Goal: Task Accomplishment & Management: Complete application form

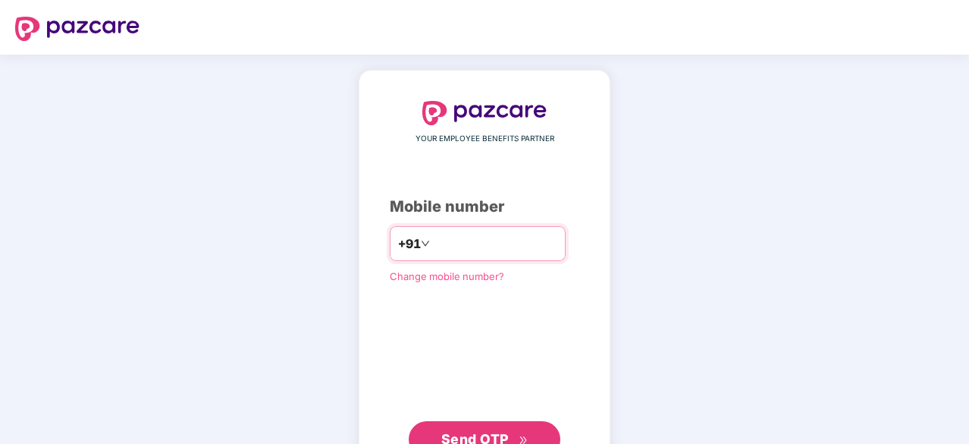
click at [449, 248] on input "number" at bounding box center [495, 243] width 124 height 24
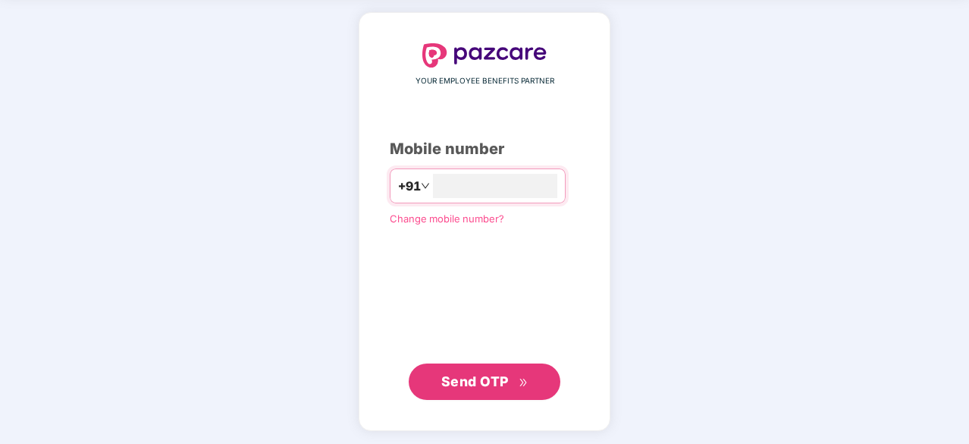
type input "**********"
click at [488, 370] on span "Send OTP" at bounding box center [484, 380] width 87 height 21
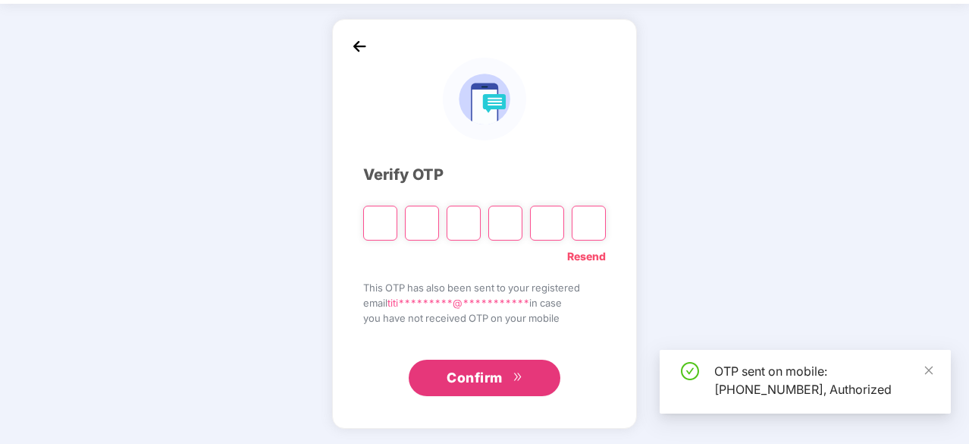
scroll to position [50, 0]
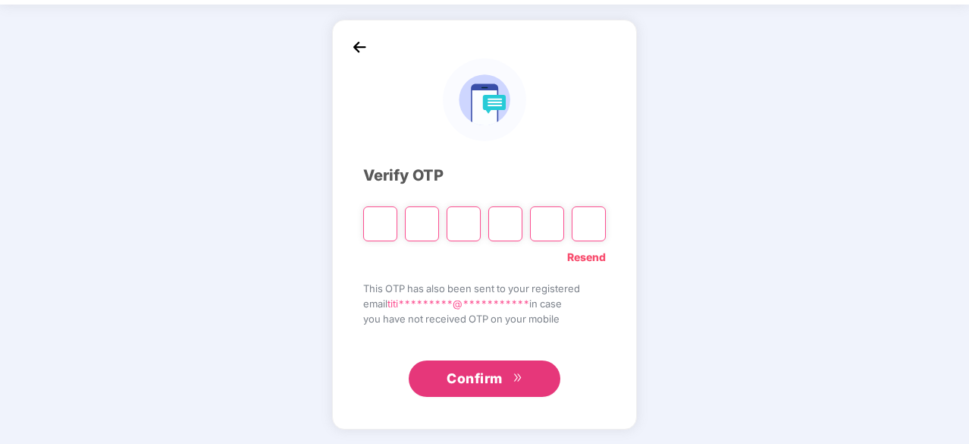
type input "*"
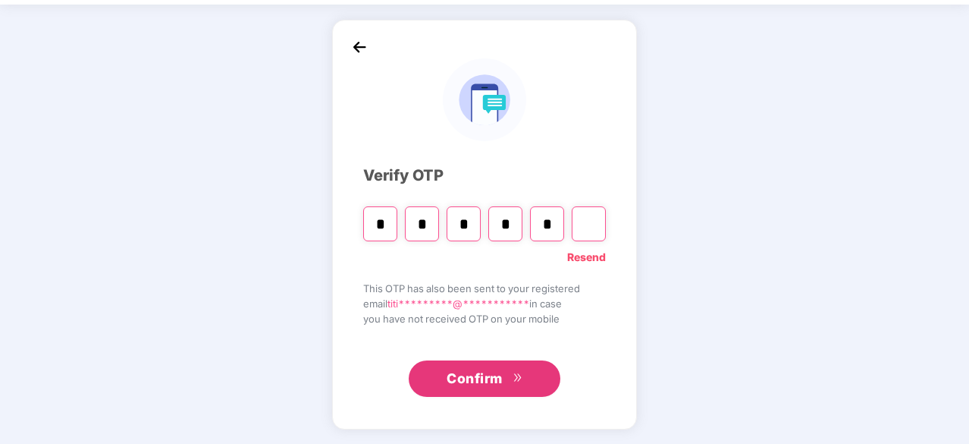
type input "*"
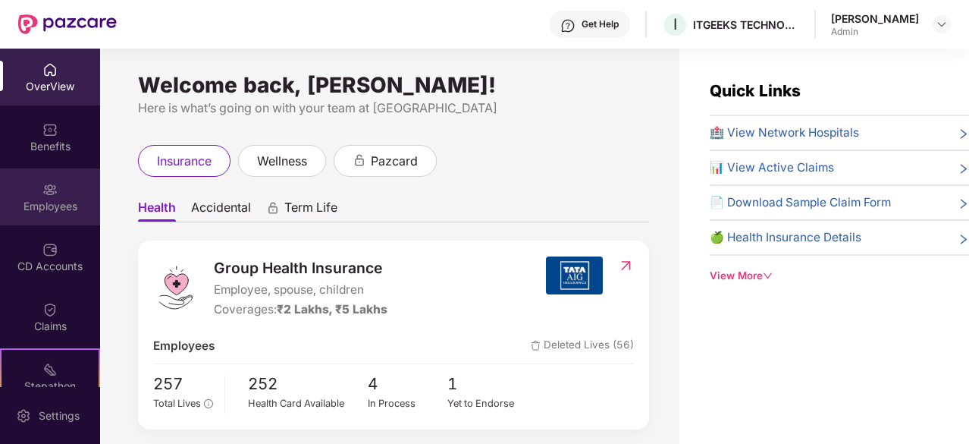
click at [52, 202] on div "Employees" at bounding box center [50, 206] width 100 height 15
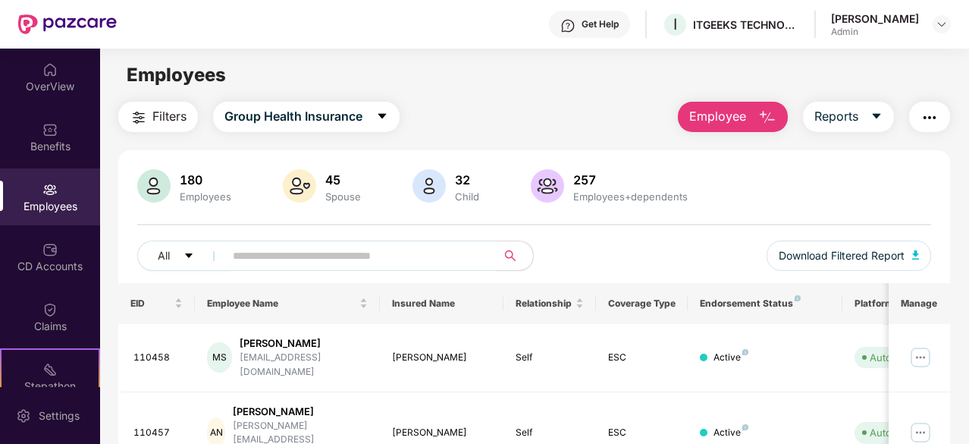
click at [743, 117] on span "Employee" at bounding box center [717, 116] width 57 height 19
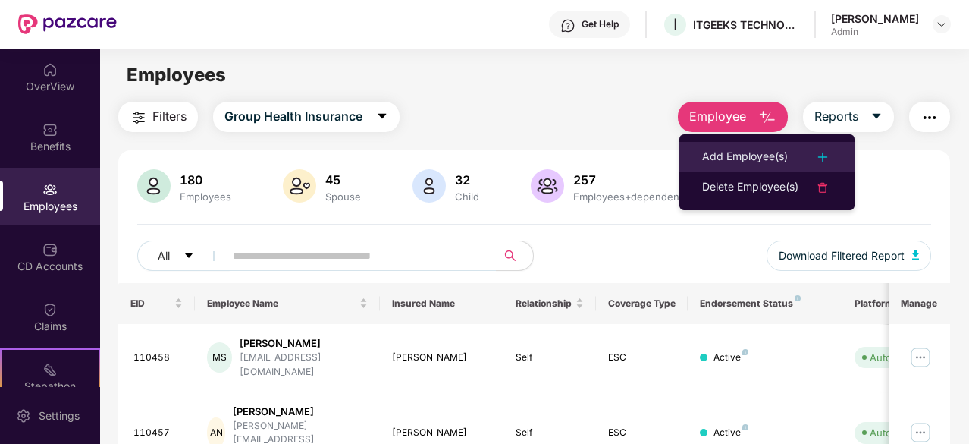
click at [757, 146] on li "Add Employee(s)" at bounding box center [767, 157] width 175 height 30
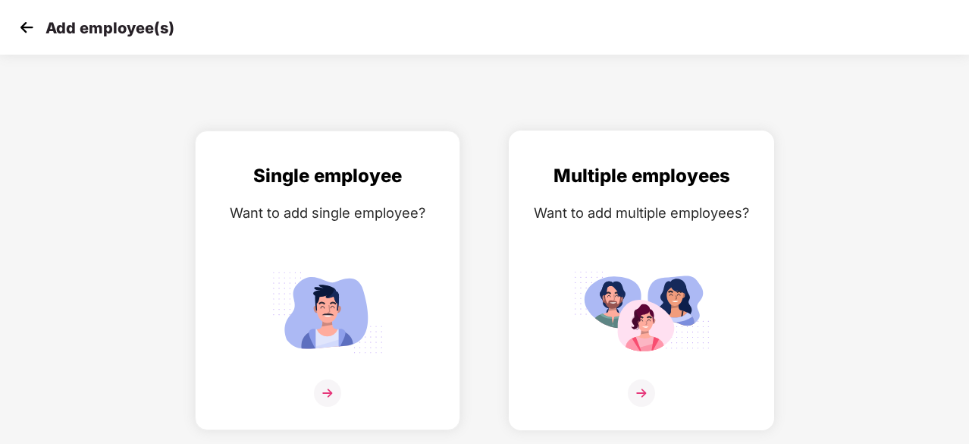
click at [656, 316] on img at bounding box center [641, 312] width 137 height 95
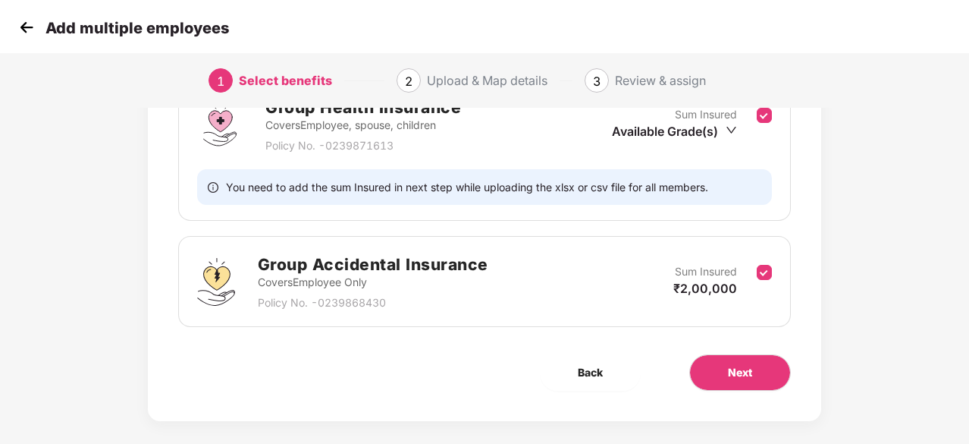
scroll to position [272, 0]
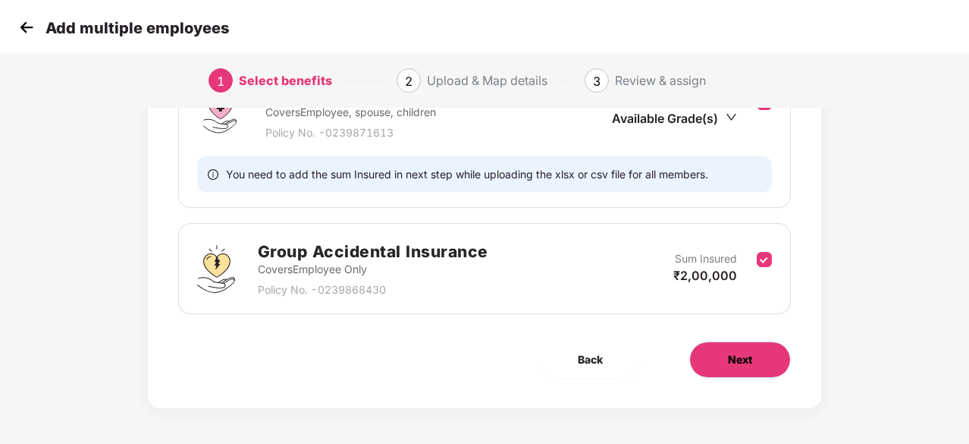
click at [730, 359] on span "Next" at bounding box center [740, 359] width 24 height 17
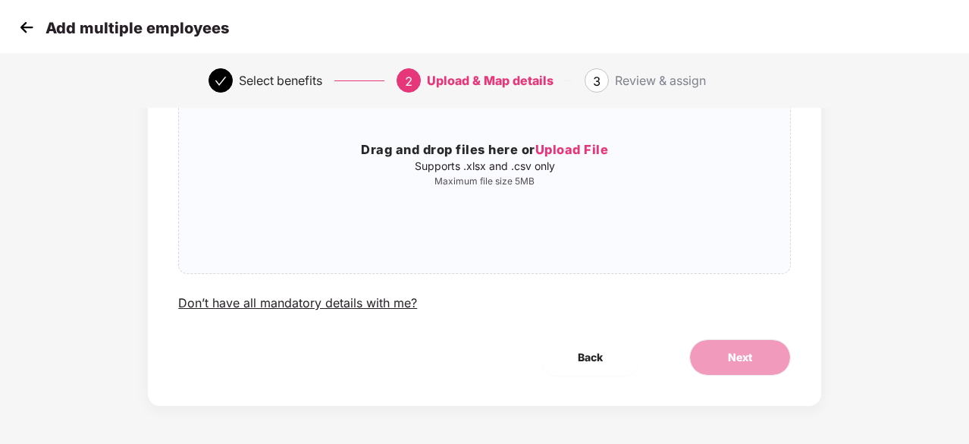
scroll to position [0, 0]
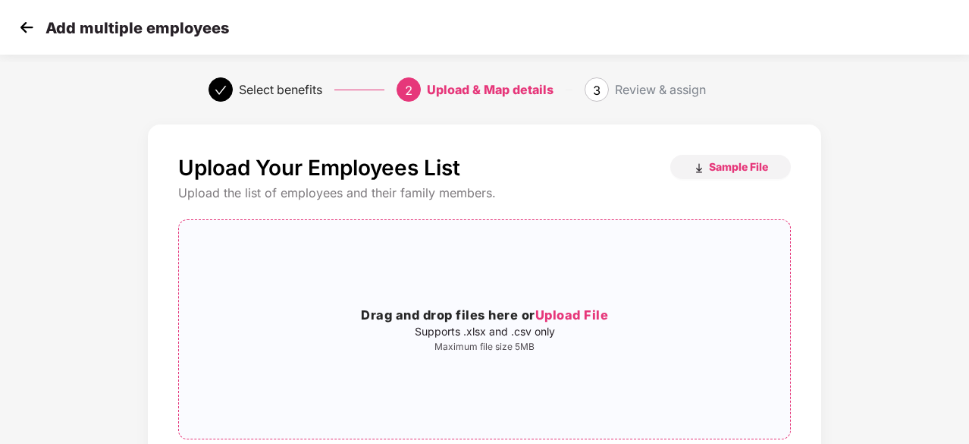
click at [731, 365] on div "Drag and drop files here or Upload File Supports .xlsx and .csv only Maximum fi…" at bounding box center [484, 329] width 611 height 194
click at [735, 163] on span "Sample File" at bounding box center [738, 166] width 59 height 14
click at [765, 331] on p "Supports .xlsx and .csv only" at bounding box center [484, 331] width 611 height 12
